Goal: Task Accomplishment & Management: Manage account settings

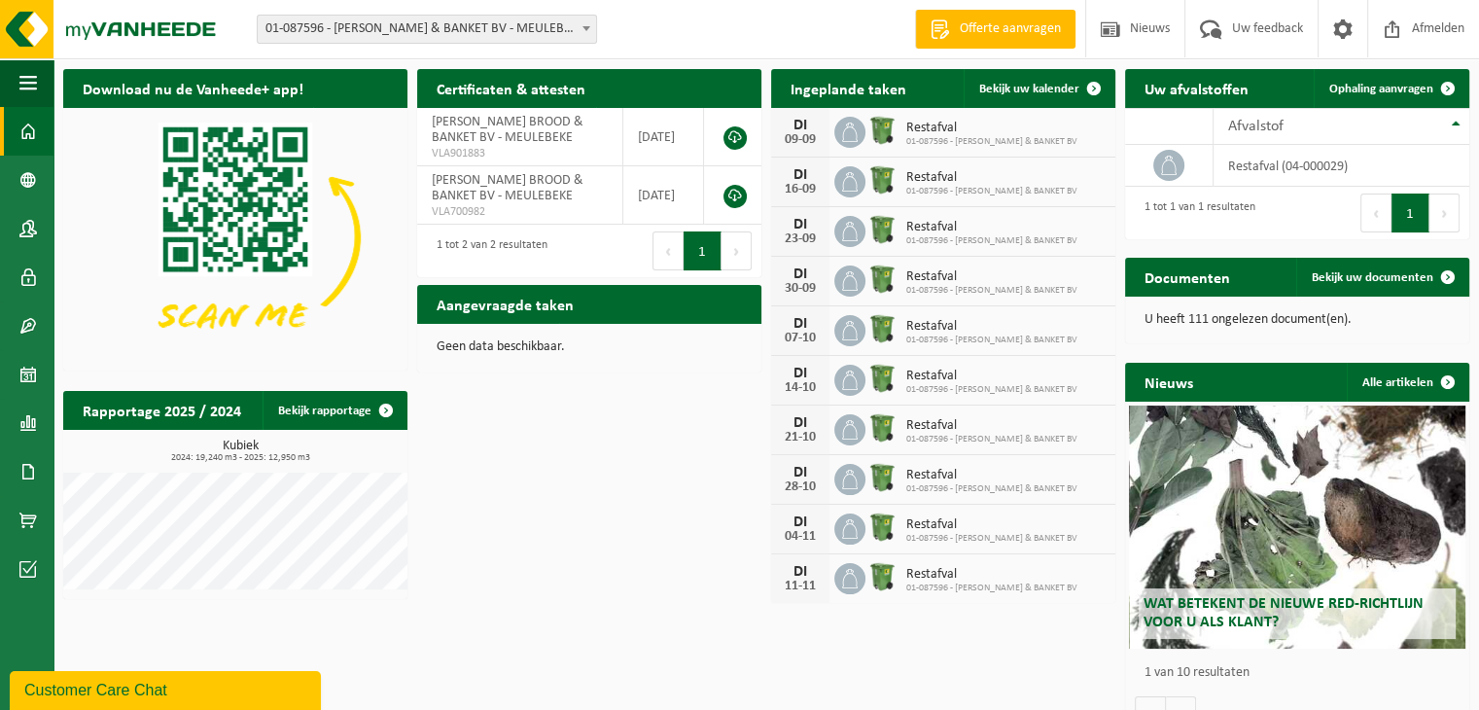
click at [984, 180] on span "Restafval" at bounding box center [991, 178] width 171 height 16
click at [1342, 28] on span at bounding box center [1342, 28] width 29 height 57
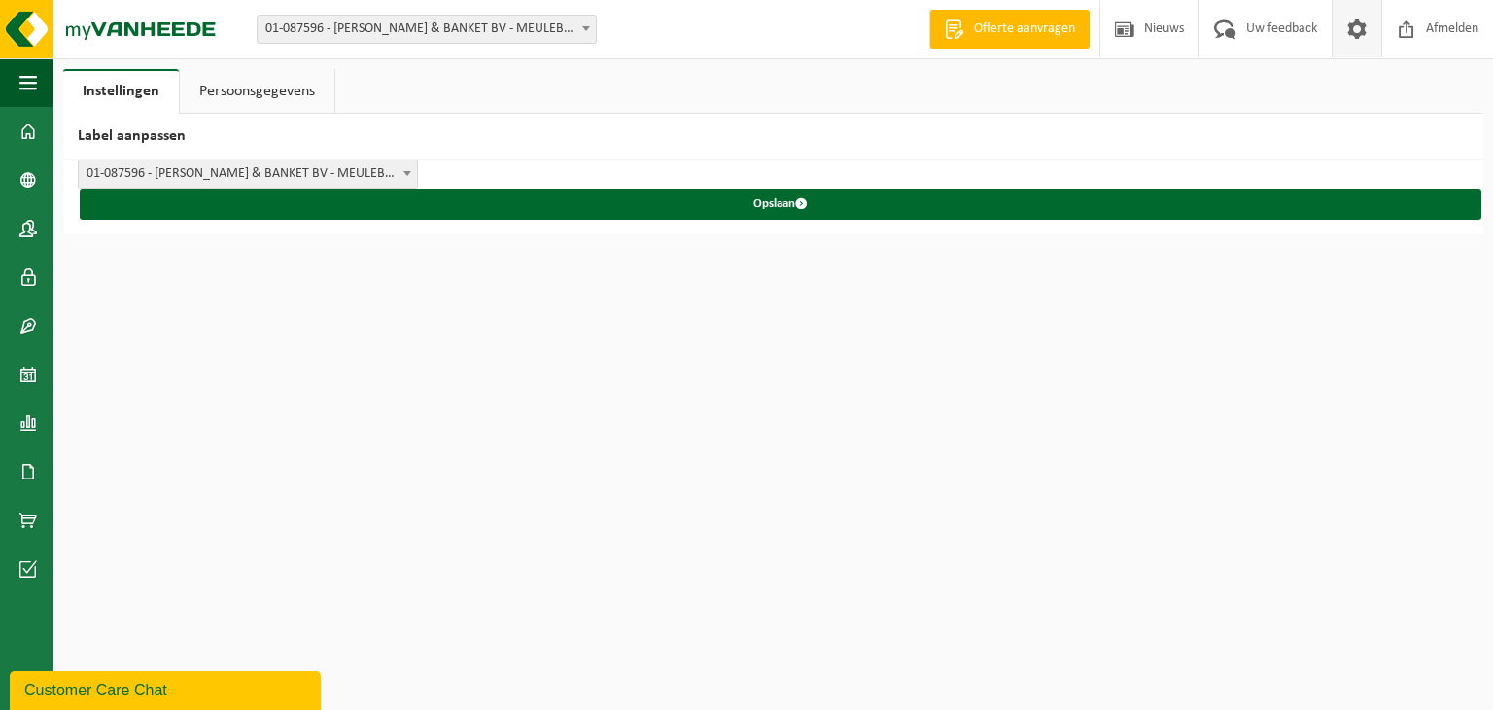
click at [402, 175] on span at bounding box center [407, 172] width 19 height 25
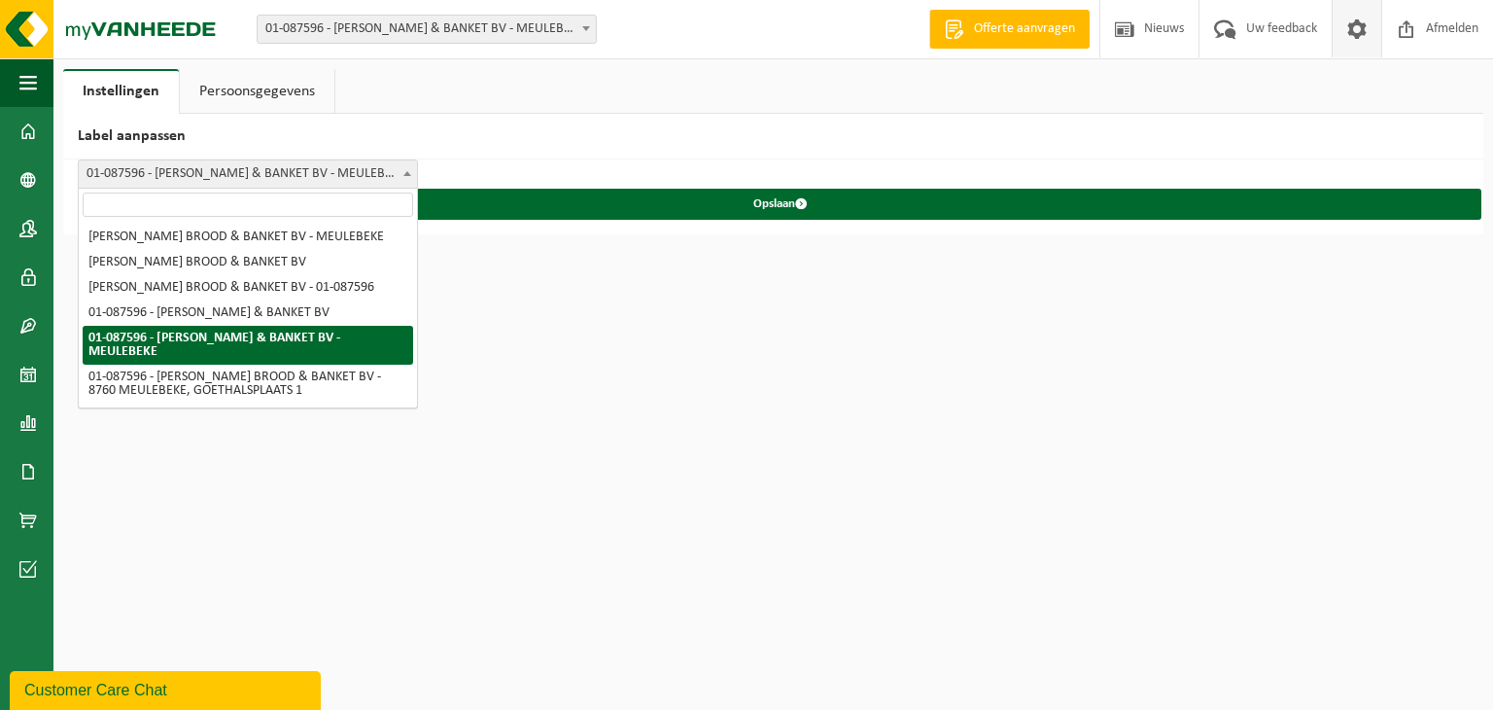
click at [402, 173] on span at bounding box center [407, 172] width 19 height 25
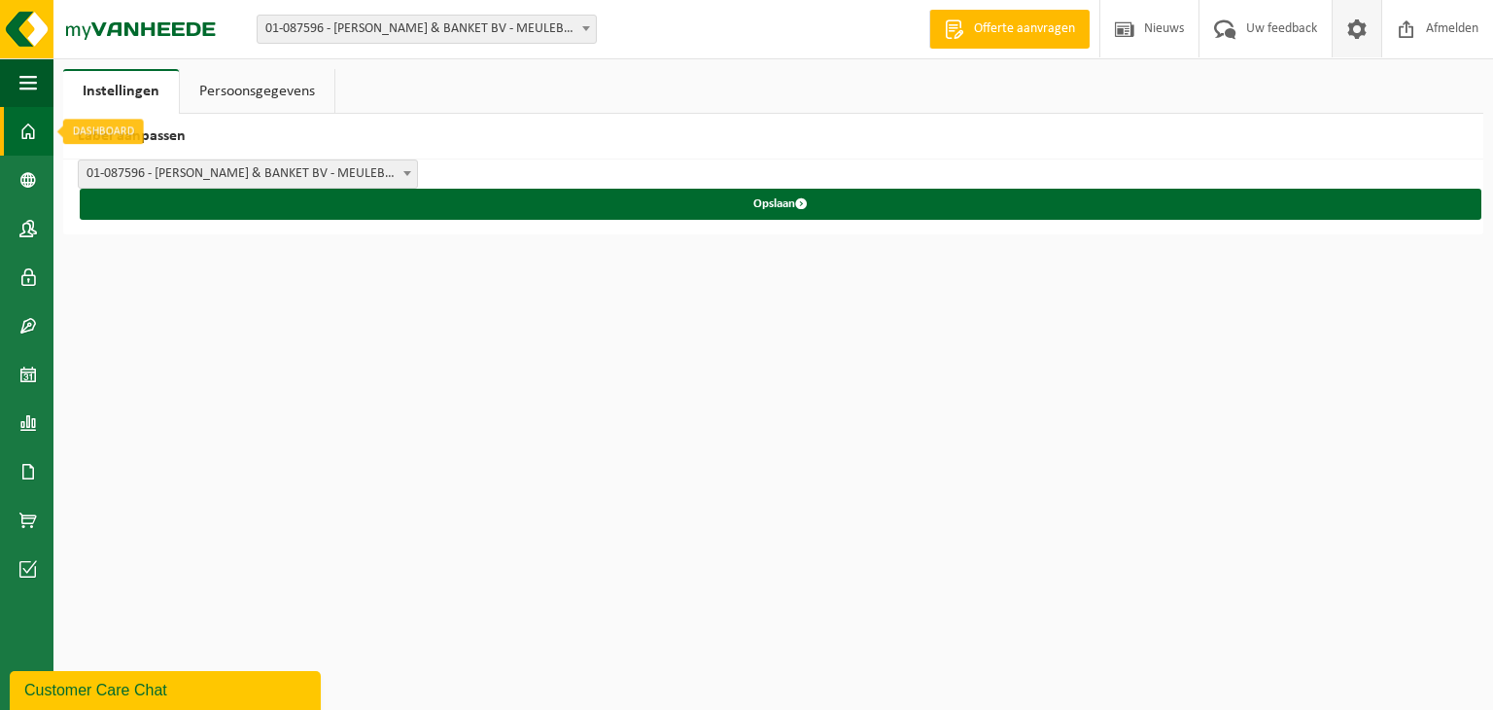
click at [30, 135] on span at bounding box center [28, 131] width 18 height 49
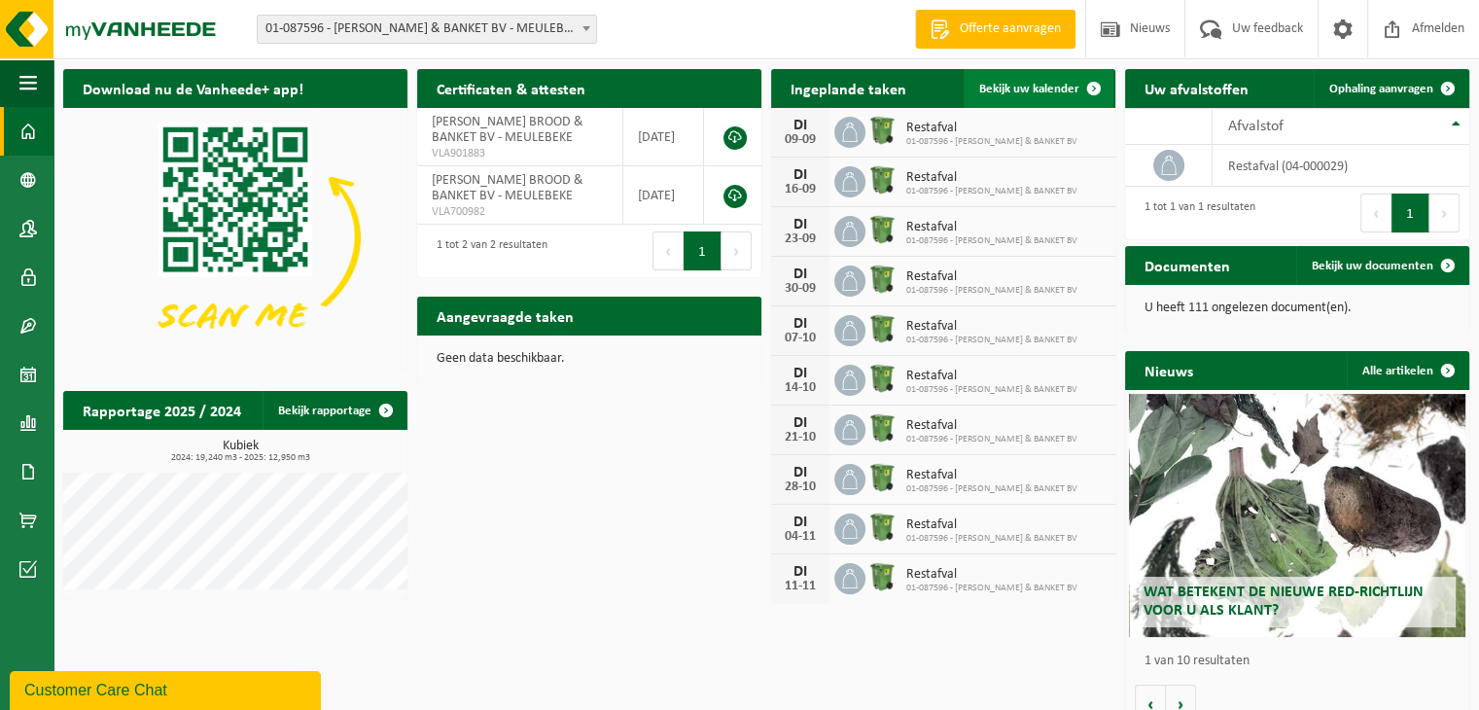
click at [1095, 94] on span at bounding box center [1093, 88] width 39 height 39
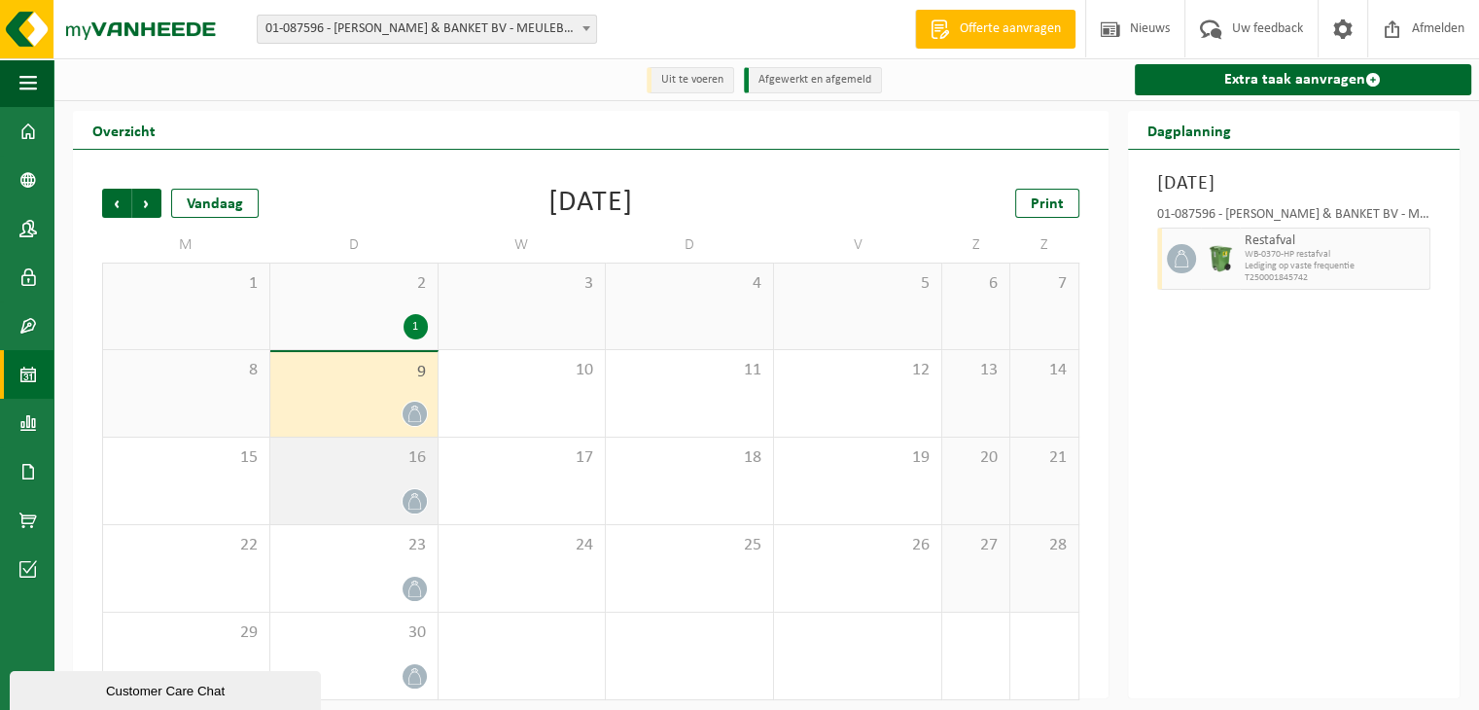
click at [412, 498] on icon at bounding box center [413, 501] width 13 height 17
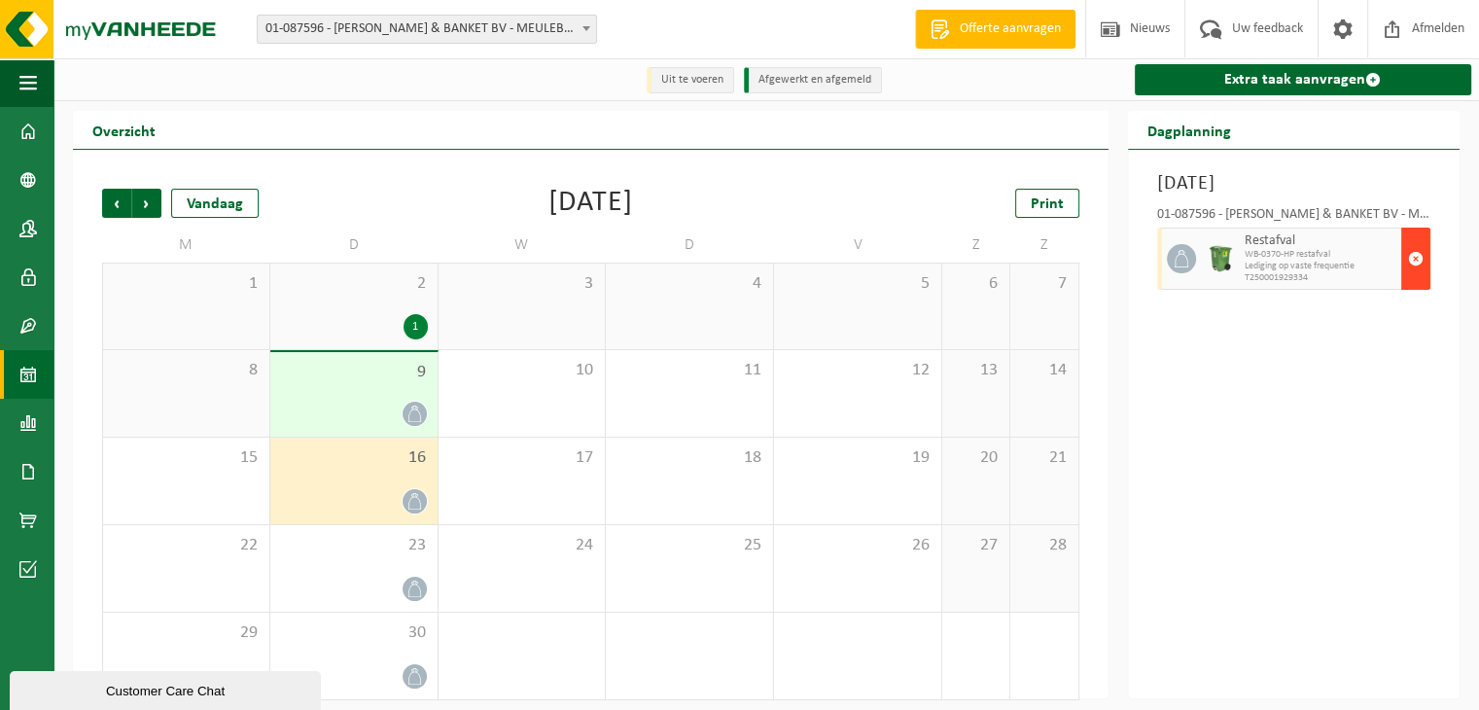
click at [1421, 261] on span "button" at bounding box center [1416, 258] width 16 height 39
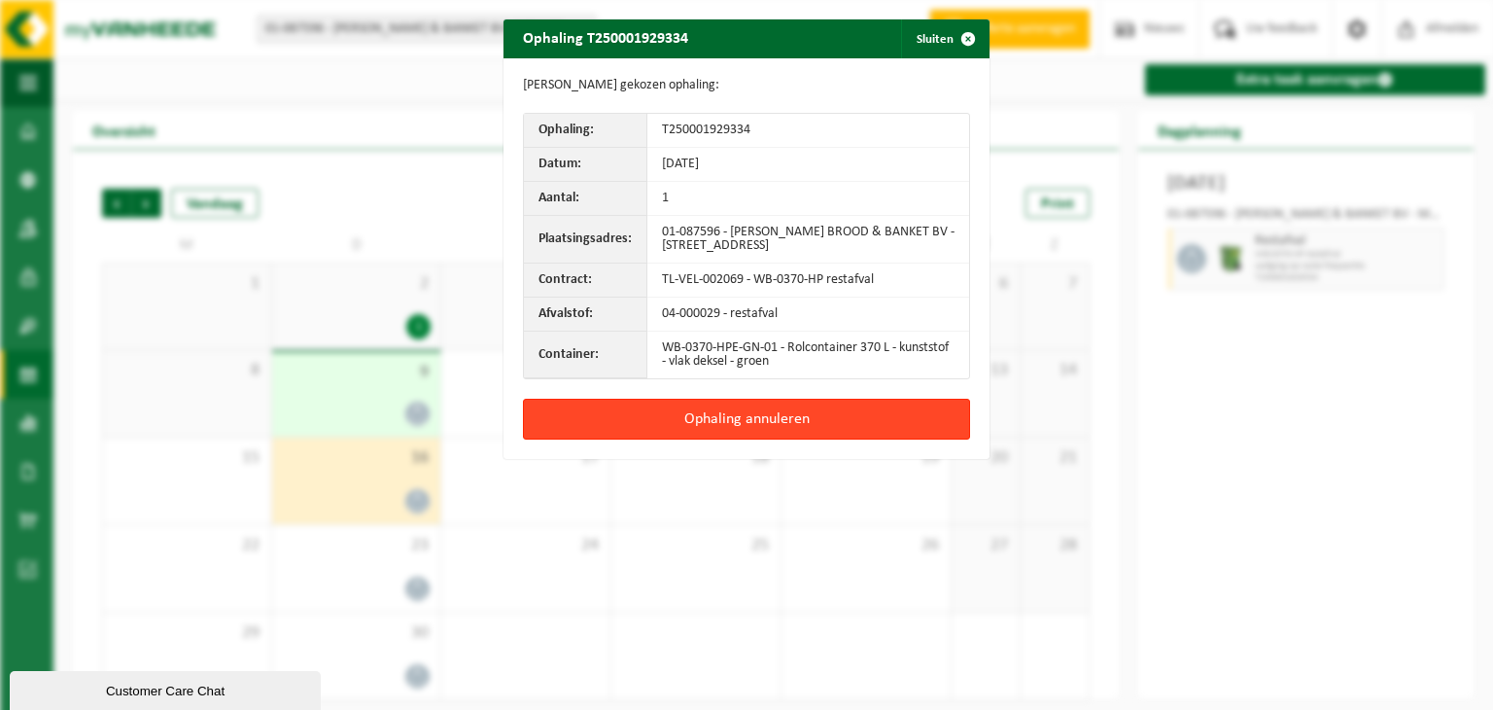
click at [735, 417] on button "Ophaling annuleren" at bounding box center [746, 419] width 447 height 41
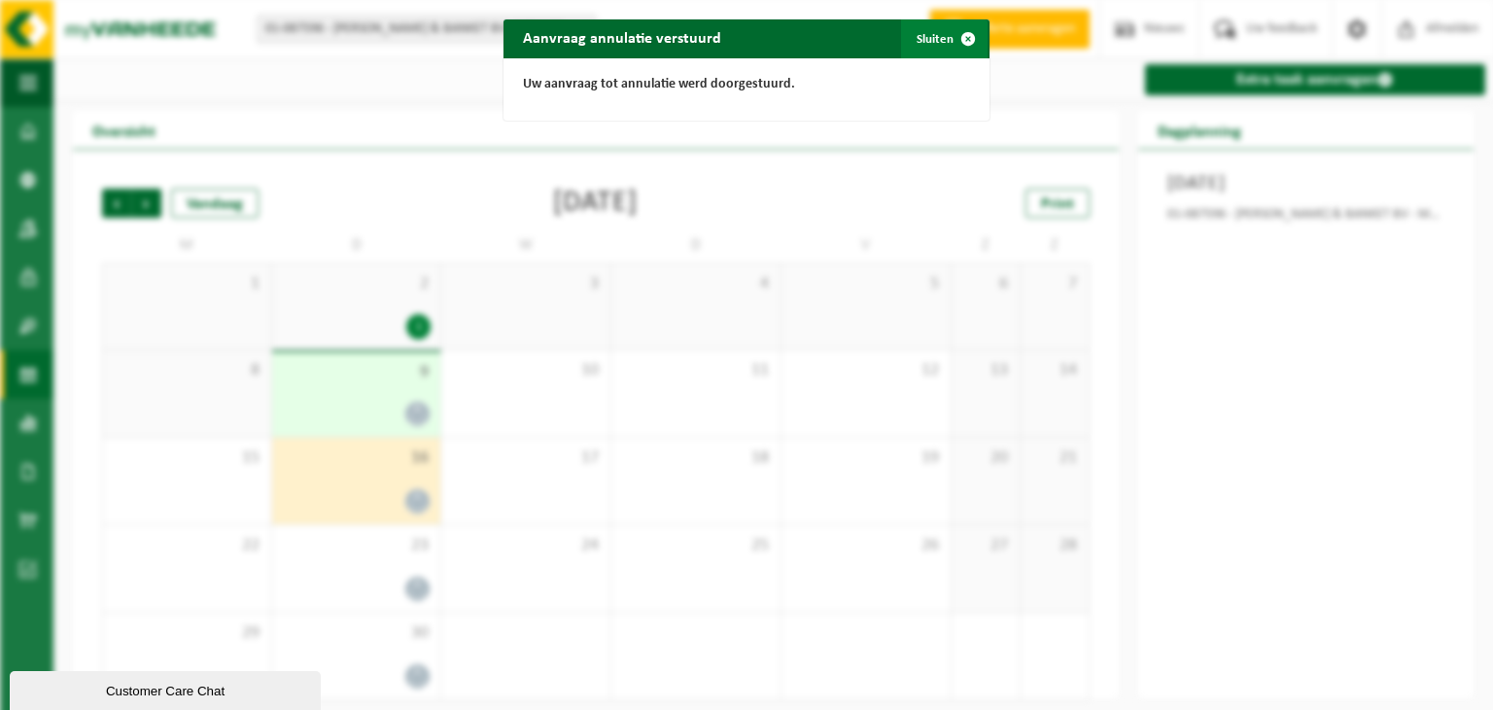
click at [966, 40] on span "button" at bounding box center [968, 38] width 39 height 39
